Goal: Information Seeking & Learning: Find specific fact

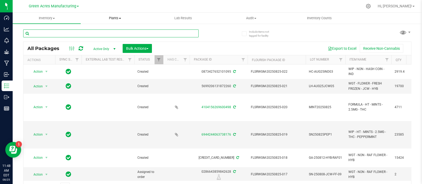
paste input "LRV-JUN25BCT01-P3/P4"
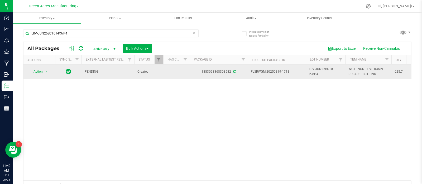
click at [269, 72] on span "FLSRWGM-20250819-1718" at bounding box center [277, 71] width 52 height 5
drag, startPoint x: 290, startPoint y: 71, endPoint x: 274, endPoint y: 74, distance: 16.9
click at [274, 74] on td "FLSRWGM-20250819-1718" at bounding box center [277, 72] width 58 height 14
click at [275, 72] on span "FLSRWGM-20250819-1718" at bounding box center [277, 71] width 52 height 5
click at [274, 72] on span "FLSRWGM-20250819-1718" at bounding box center [277, 71] width 52 height 5
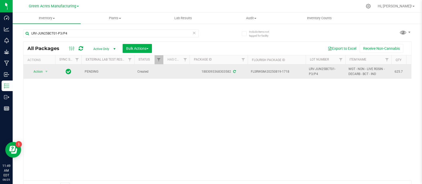
drag, startPoint x: 274, startPoint y: 72, endPoint x: 282, endPoint y: 72, distance: 7.9
click at [282, 72] on span "FLSRWGM-20250819-1718" at bounding box center [277, 71] width 52 height 5
click at [294, 72] on span "FLSRWGM-20250819-1718" at bounding box center [277, 71] width 52 height 5
drag, startPoint x: 289, startPoint y: 71, endPoint x: 274, endPoint y: 72, distance: 15.3
click at [274, 72] on span "FLSRWGM-20250819-1718" at bounding box center [277, 71] width 52 height 5
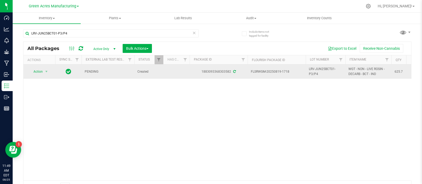
copy span "0819-1718"
click at [313, 71] on span "LRV-JUN25BCT01-P3/P4" at bounding box center [325, 72] width 33 height 10
click at [313, 71] on input "LRV-JUN25BCT01-P3/P4" at bounding box center [324, 72] width 38 height 8
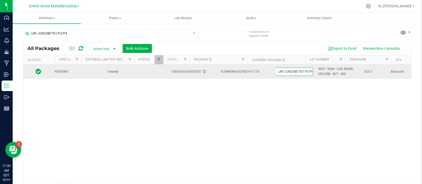
scroll to position [0, 31]
click at [363, 71] on span "625.7" at bounding box center [373, 71] width 20 height 5
click at [364, 71] on span "625.7" at bounding box center [373, 71] width 20 height 5
copy span "625.7"
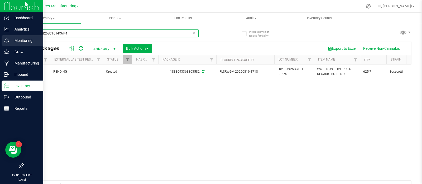
drag, startPoint x: 97, startPoint y: 34, endPoint x: 0, endPoint y: 38, distance: 97.1
click at [0, 38] on div "Dashboard Analytics Monitoring Grow Manufacturing Inbound Inventory Outbound Re…" at bounding box center [211, 92] width 422 height 184
type input "825-018"
